Goal: Task Accomplishment & Management: Manage account settings

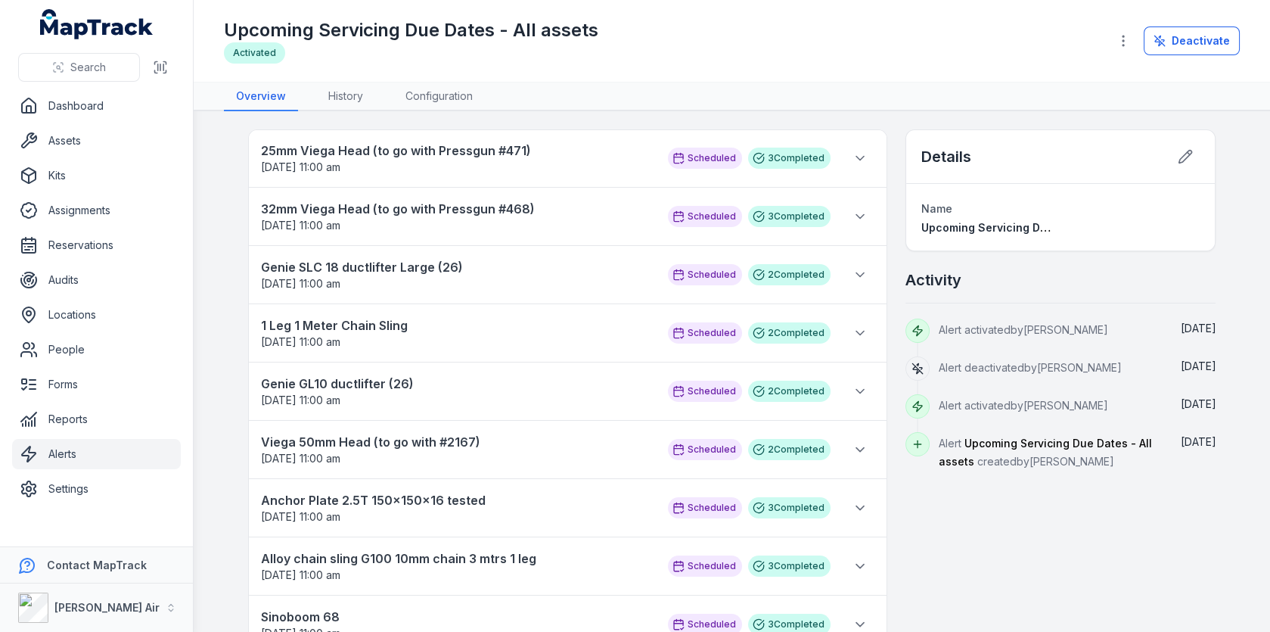
click at [73, 448] on link "Alerts" at bounding box center [96, 454] width 169 height 30
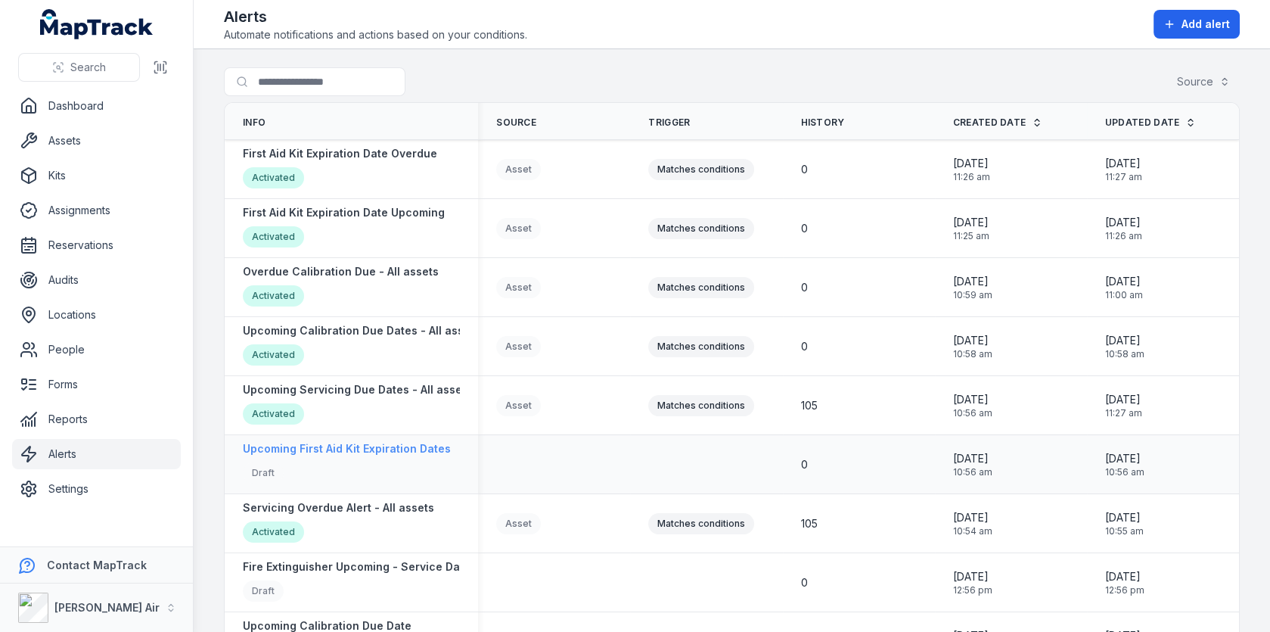
click at [341, 448] on strong "Upcoming First Aid Kit Expiration Dates" at bounding box center [347, 448] width 208 height 15
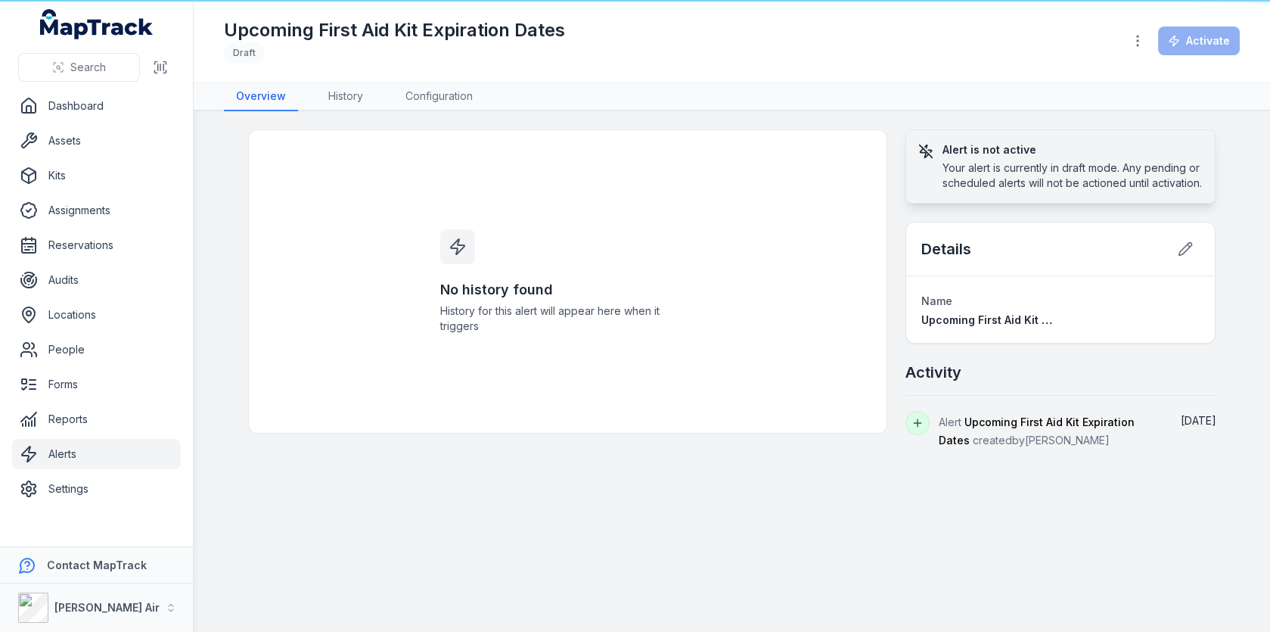
click at [1120, 48] on div "Upcoming First Aid Kit Expiration Dates Draft Activate" at bounding box center [732, 41] width 1016 height 70
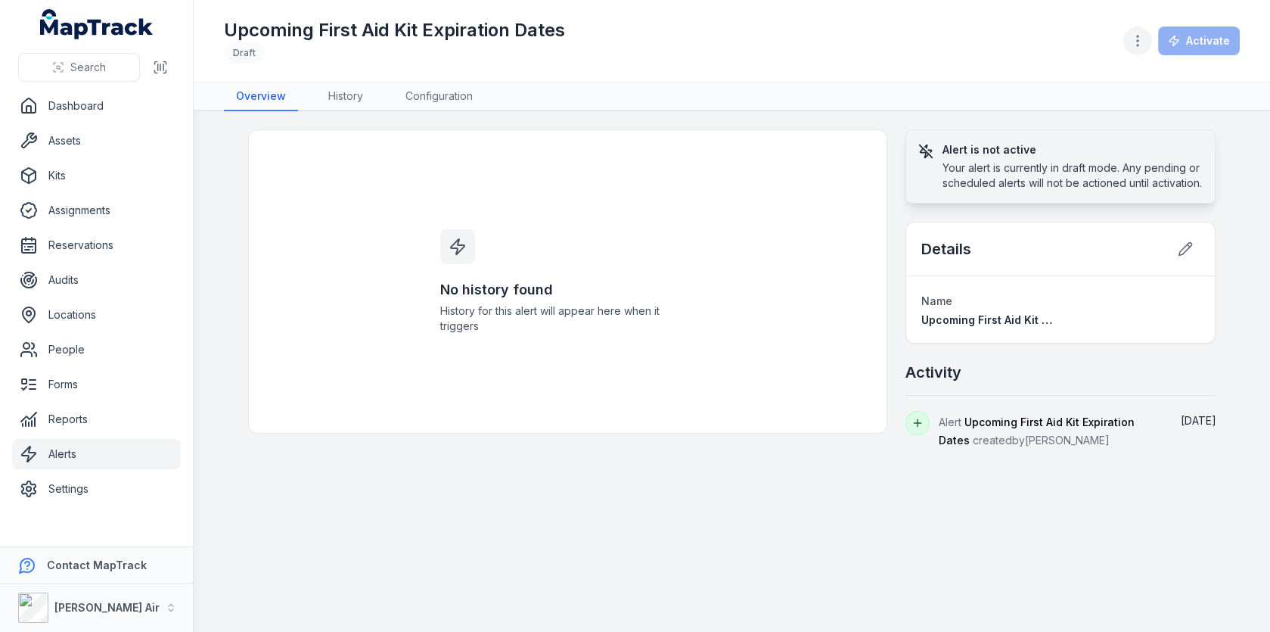
click at [1131, 48] on button "button" at bounding box center [1137, 40] width 29 height 29
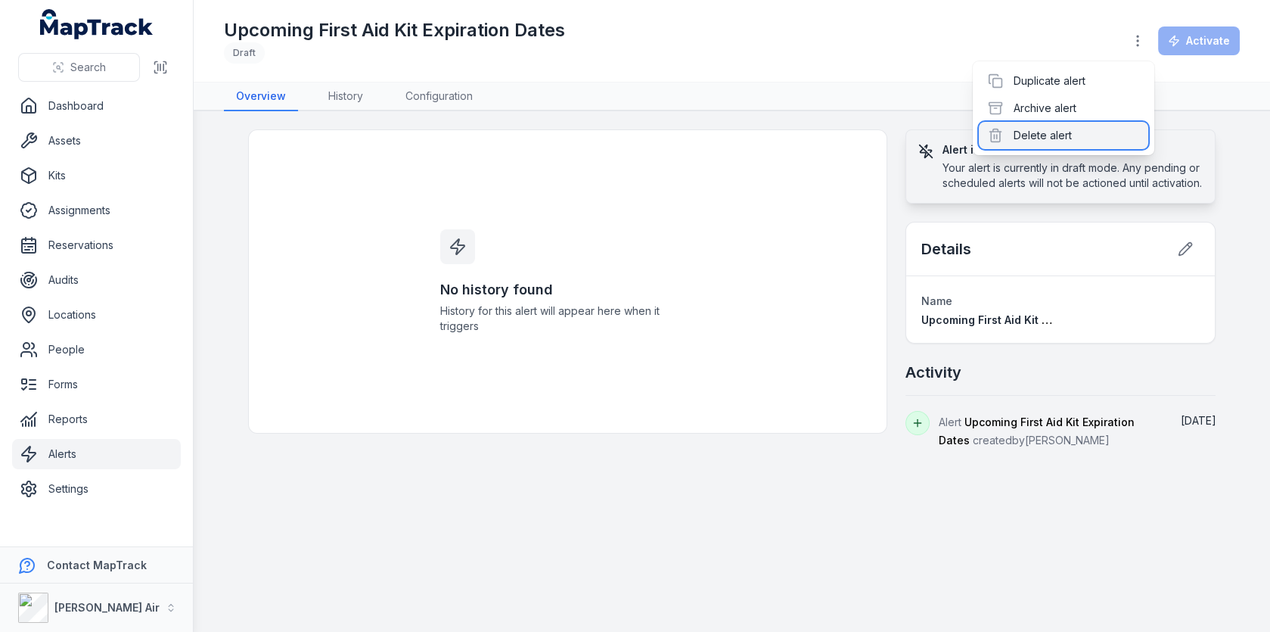
click at [1065, 141] on div "Delete alert" at bounding box center [1063, 135] width 169 height 27
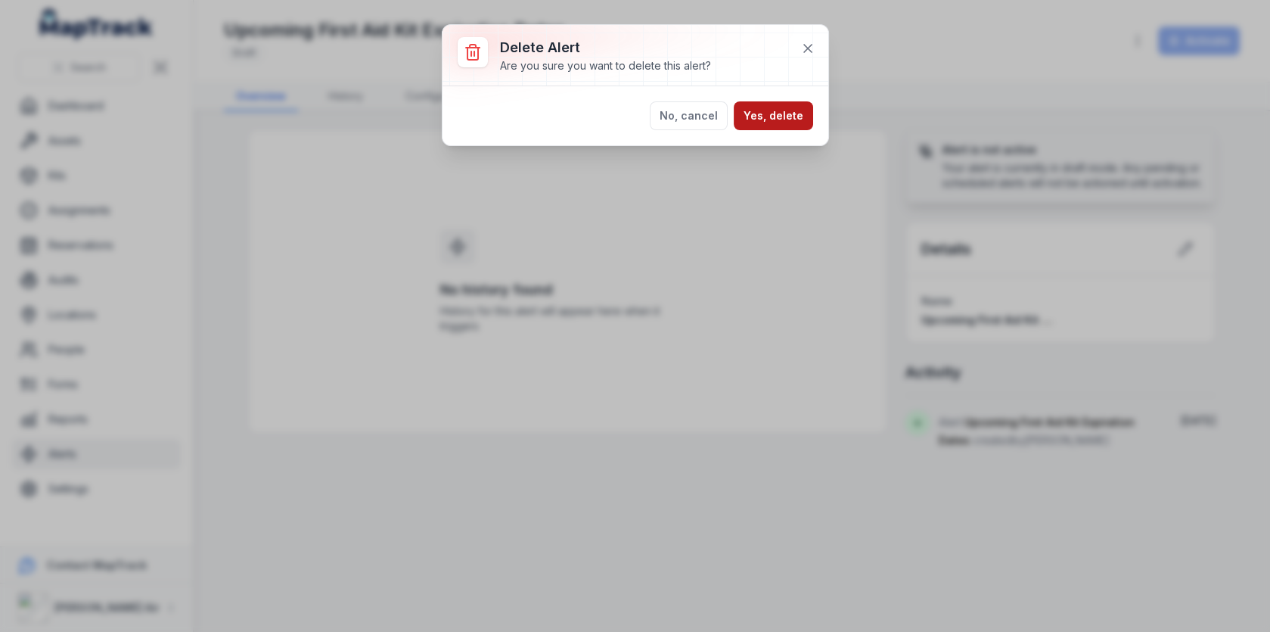
click at [755, 119] on button "Yes, delete" at bounding box center [773, 115] width 79 height 29
